Goal: Task Accomplishment & Management: Use online tool/utility

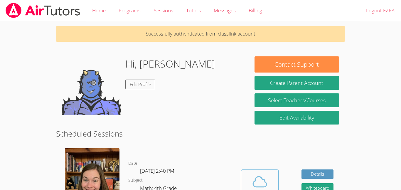
click at [256, 175] on icon at bounding box center [260, 182] width 16 height 16
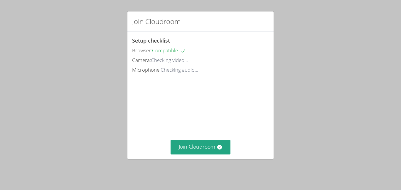
click at [198, 159] on div "Join Cloudroom" at bounding box center [200, 147] width 146 height 24
click at [193, 152] on button "Join Cloudroom" at bounding box center [201, 147] width 60 height 14
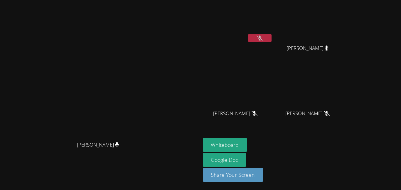
click at [272, 39] on button at bounding box center [260, 37] width 24 height 7
click at [272, 41] on button at bounding box center [260, 37] width 24 height 7
click at [263, 38] on icon at bounding box center [260, 38] width 6 height 5
click at [262, 38] on icon at bounding box center [260, 38] width 4 height 5
click at [272, 37] on button at bounding box center [260, 37] width 24 height 7
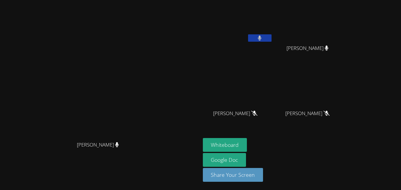
click at [272, 37] on button at bounding box center [260, 37] width 24 height 7
click at [263, 40] on icon at bounding box center [260, 38] width 6 height 5
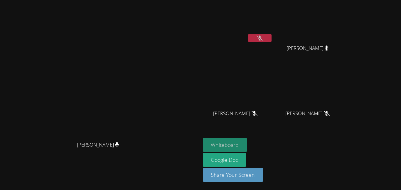
click at [247, 145] on button "Whiteboard" at bounding box center [225, 145] width 44 height 14
click at [263, 36] on icon at bounding box center [260, 38] width 6 height 5
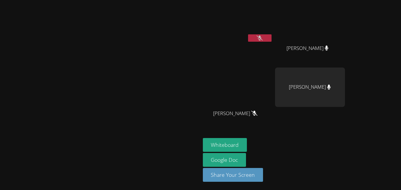
click at [272, 35] on button at bounding box center [260, 37] width 24 height 7
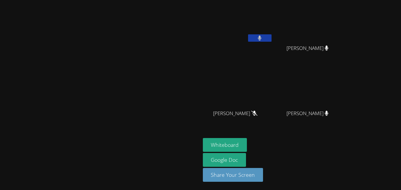
click at [272, 38] on button at bounding box center [260, 37] width 24 height 7
click at [263, 38] on icon at bounding box center [260, 38] width 6 height 5
click at [272, 38] on button at bounding box center [260, 37] width 24 height 7
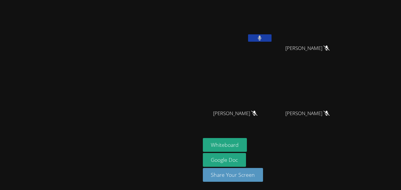
click at [272, 38] on button at bounding box center [260, 37] width 24 height 7
click at [272, 37] on button at bounding box center [260, 37] width 24 height 7
click at [272, 36] on button at bounding box center [260, 37] width 24 height 7
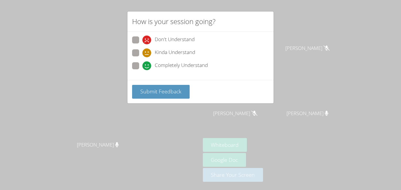
click at [142, 70] on span at bounding box center [142, 70] width 0 height 0
click at [142, 65] on input "Completely Understand" at bounding box center [144, 64] width 5 height 5
radio input "true"
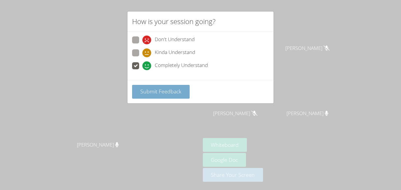
click at [149, 94] on span "Submit Feedback" at bounding box center [160, 91] width 41 height 7
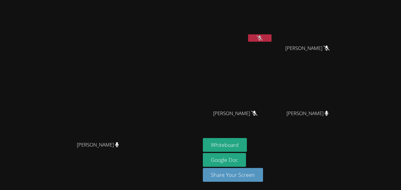
click at [263, 40] on icon at bounding box center [260, 38] width 6 height 5
